Goal: Information Seeking & Learning: Find specific fact

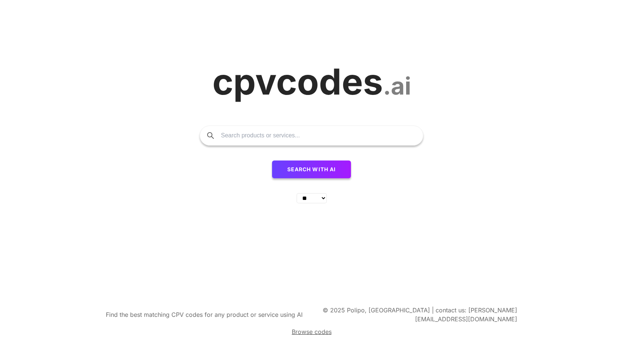
click at [246, 142] on input "text" at bounding box center [318, 135] width 195 height 19
type input "equipement"
click at [272, 161] on button "Search with AI" at bounding box center [311, 170] width 79 height 18
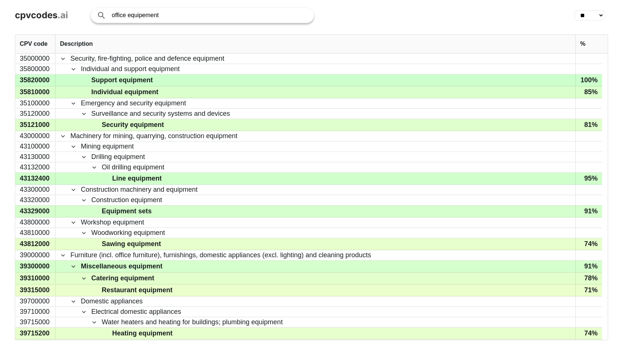
type input "office equipement"
click button "Search with AI" at bounding box center [0, 0] width 0 height 0
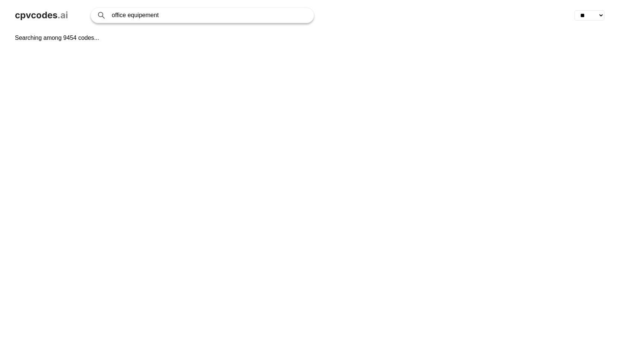
click at [136, 15] on input "office equipement" at bounding box center [209, 15] width 195 height 15
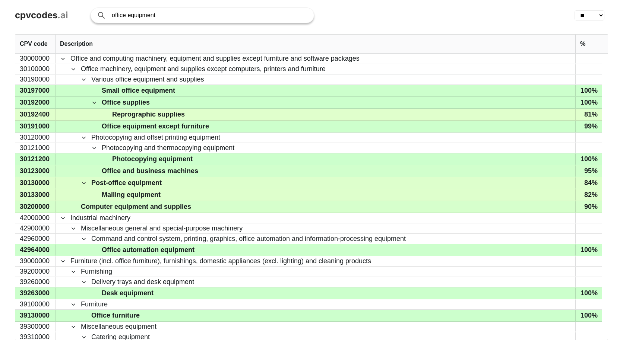
type input "office equipment"
click button "Search with AI" at bounding box center [0, 0] width 0 height 0
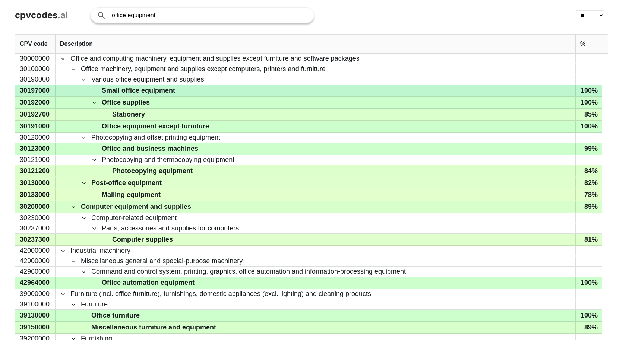
click at [113, 92] on span "Small office equipment" at bounding box center [138, 90] width 73 height 11
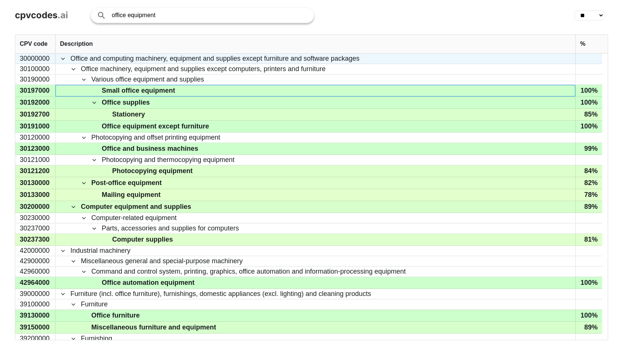
click at [259, 59] on span "Office and computing machinery, equipment and supplies except furniture and sof…" at bounding box center [214, 58] width 289 height 9
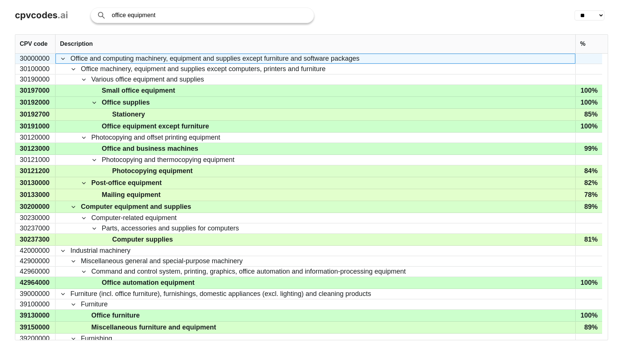
click at [259, 59] on span "Office and computing machinery, equipment and supplies except furniture and sof…" at bounding box center [214, 58] width 289 height 9
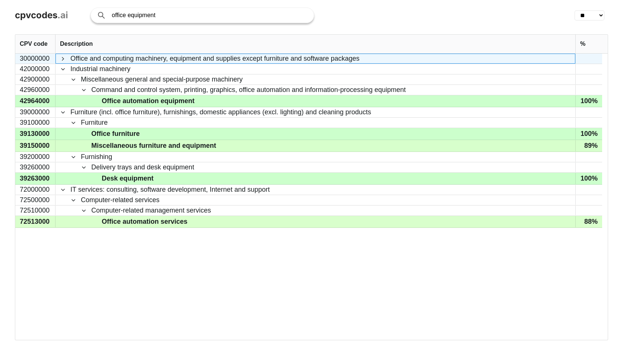
click at [259, 59] on span "Office and computing machinery, equipment and supplies except furniture and sof…" at bounding box center [214, 58] width 289 height 9
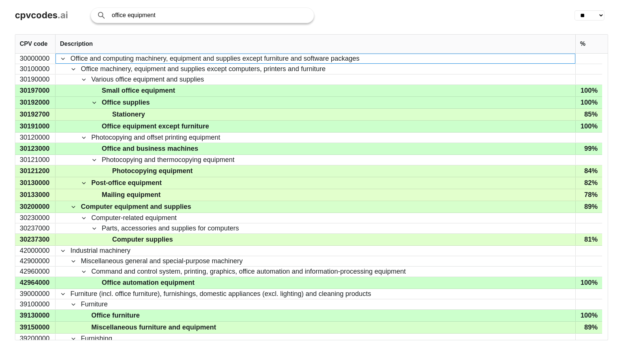
click at [172, 19] on input "office equipment" at bounding box center [209, 15] width 195 height 15
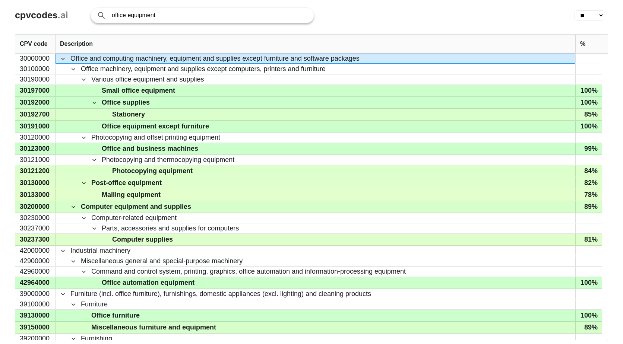
click at [172, 19] on input "office equipment" at bounding box center [209, 15] width 195 height 15
type input "agricultural"
click button "Search with AI" at bounding box center [0, 0] width 0 height 0
